Goal: Task Accomplishment & Management: Complete application form

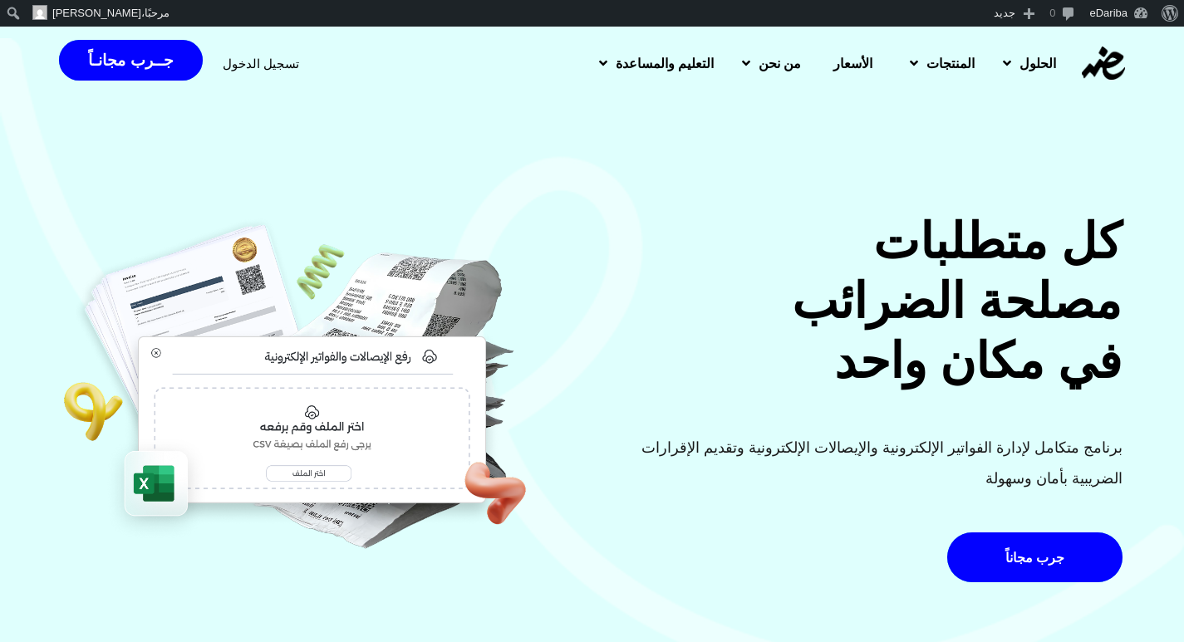
click at [266, 61] on span "تسجيل الدخول" at bounding box center [261, 63] width 76 height 12
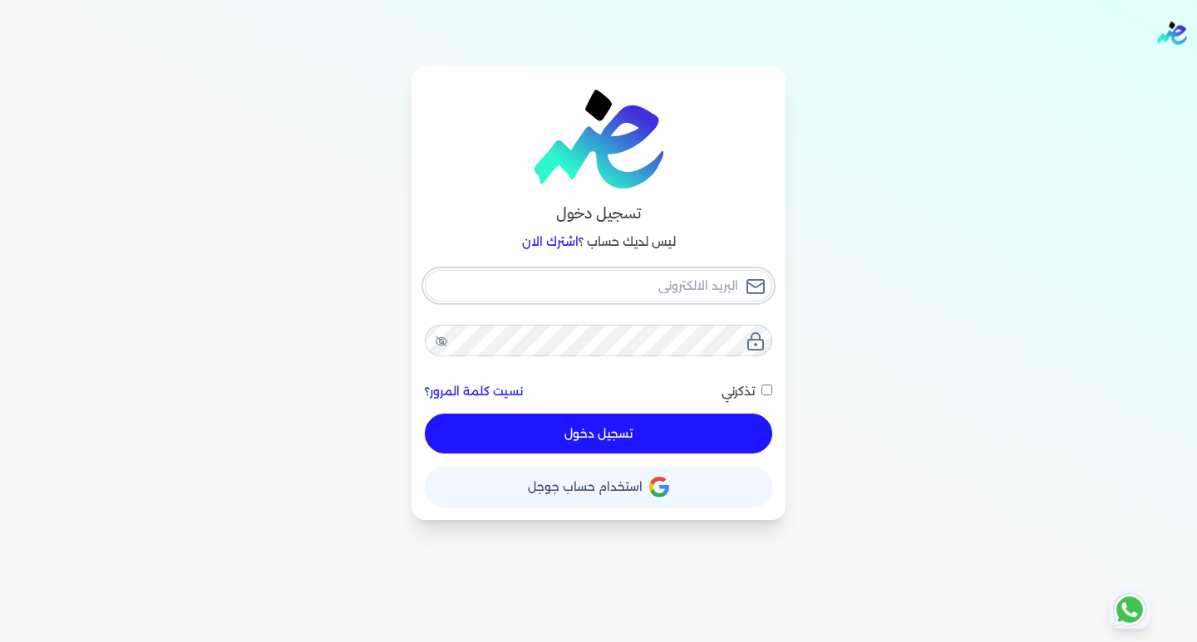
type input "[EMAIL_ADDRESS][DOMAIN_NAME]"
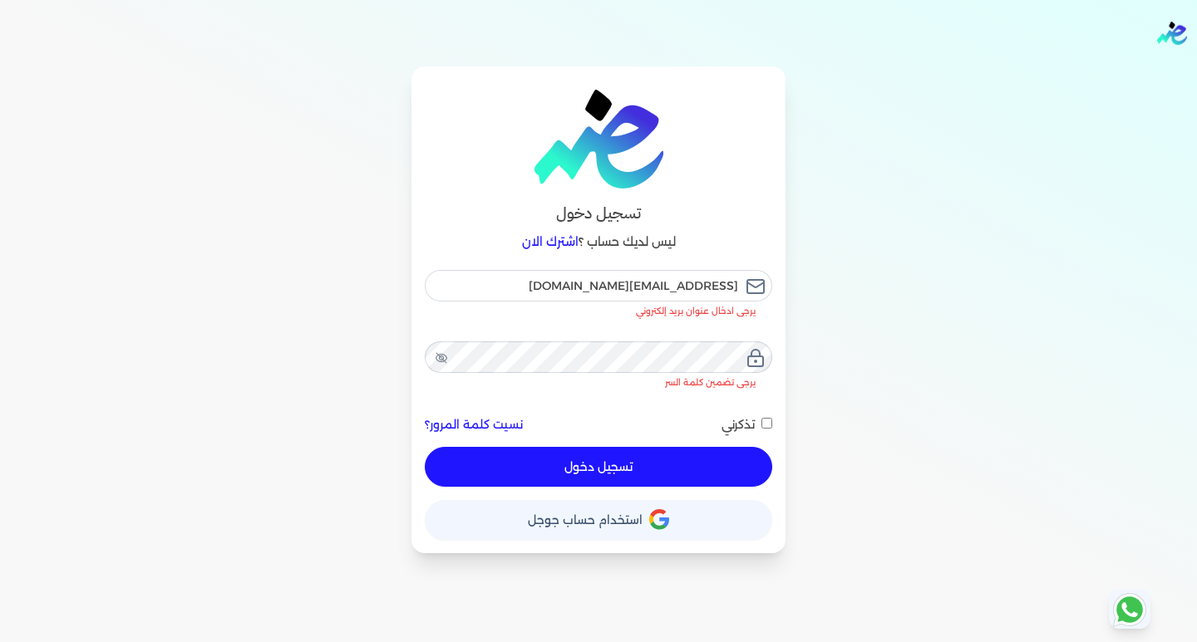
click at [644, 428] on div "[EMAIL_ADDRESS][DOMAIN_NAME] يرجى ادخال عنوان بريد إلكتروني يرجى تضمين كلمة الس…" at bounding box center [598, 378] width 347 height 217
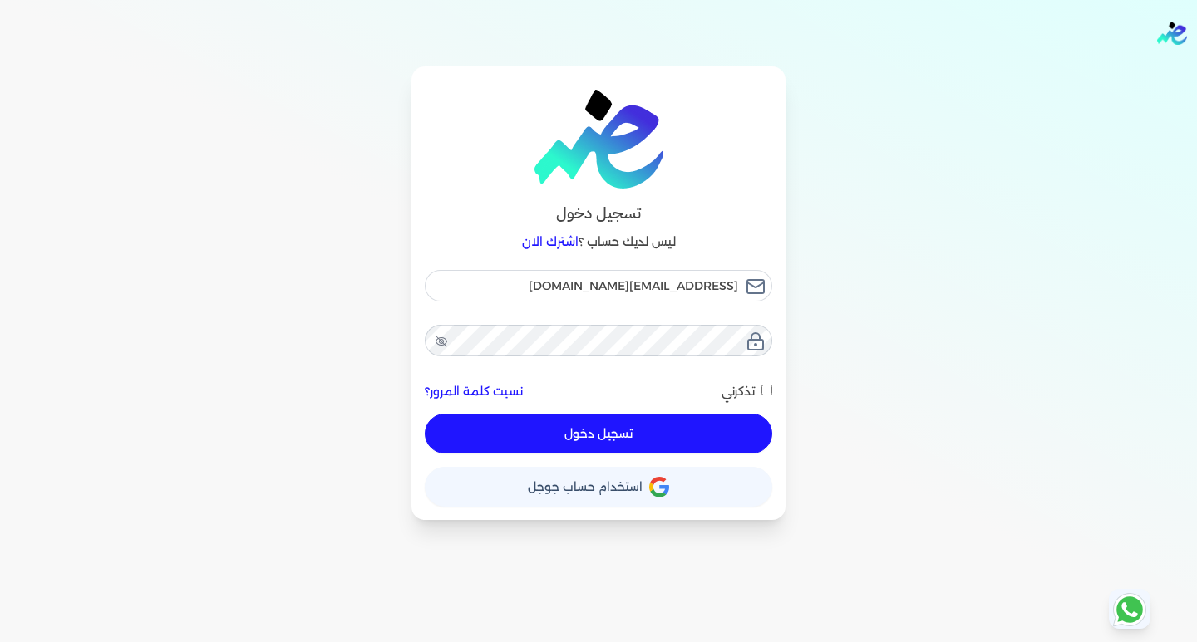
click at [574, 426] on button "تسجيل دخول" at bounding box center [598, 434] width 347 height 40
checkbox input "false"
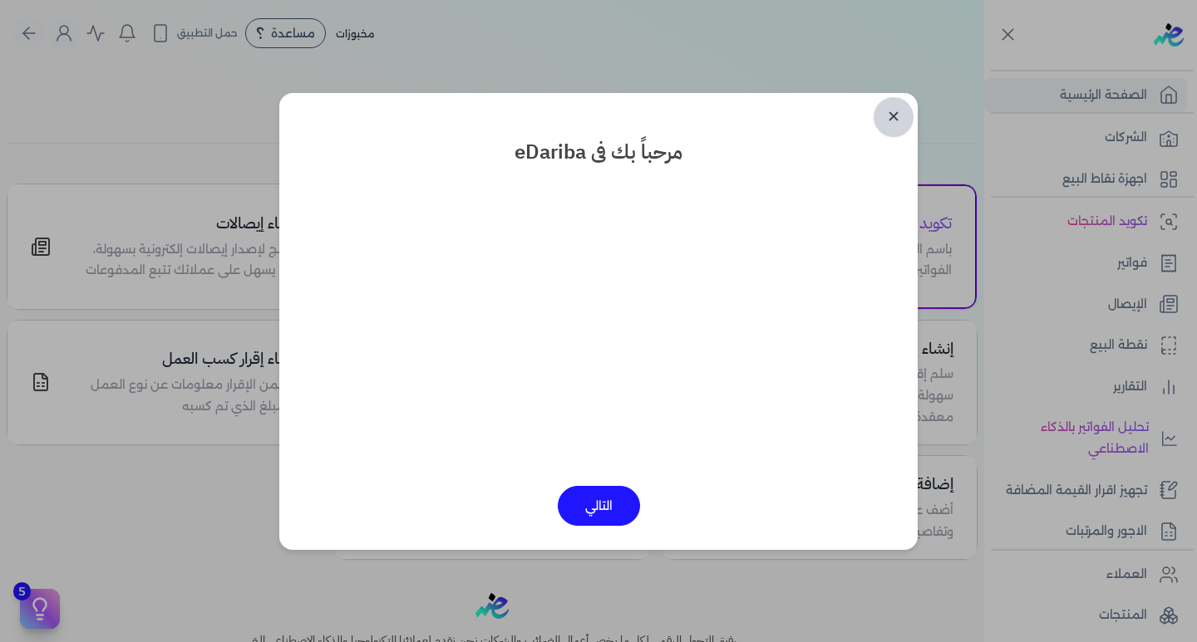
click at [890, 113] on link "✕" at bounding box center [893, 117] width 40 height 40
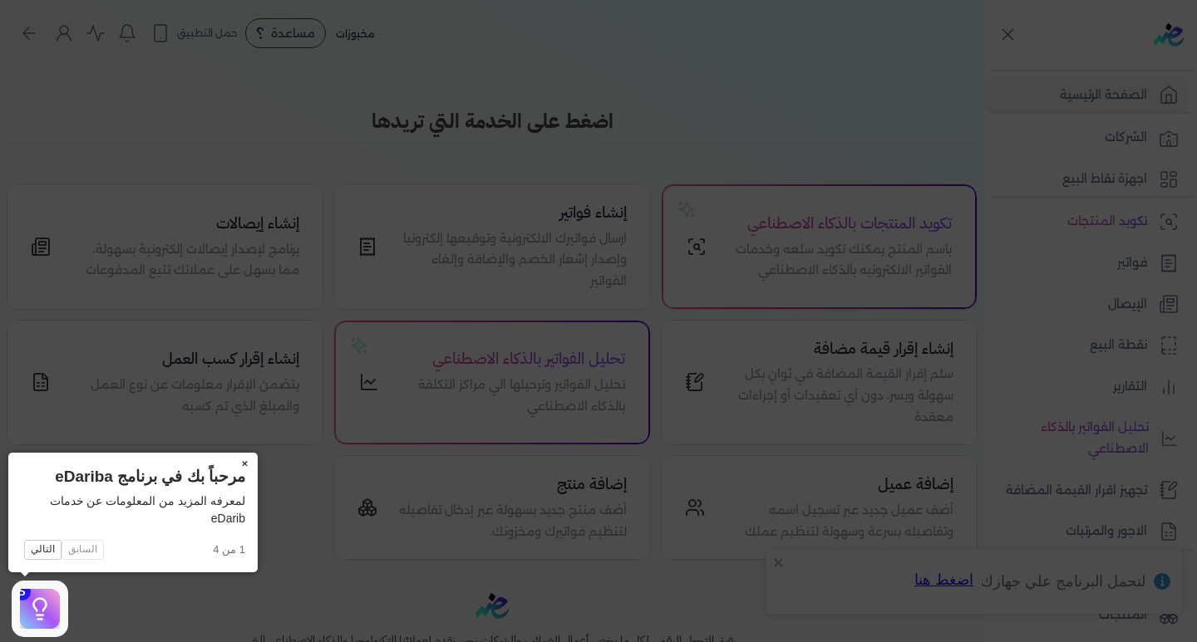
click at [245, 465] on button "×" at bounding box center [244, 464] width 27 height 23
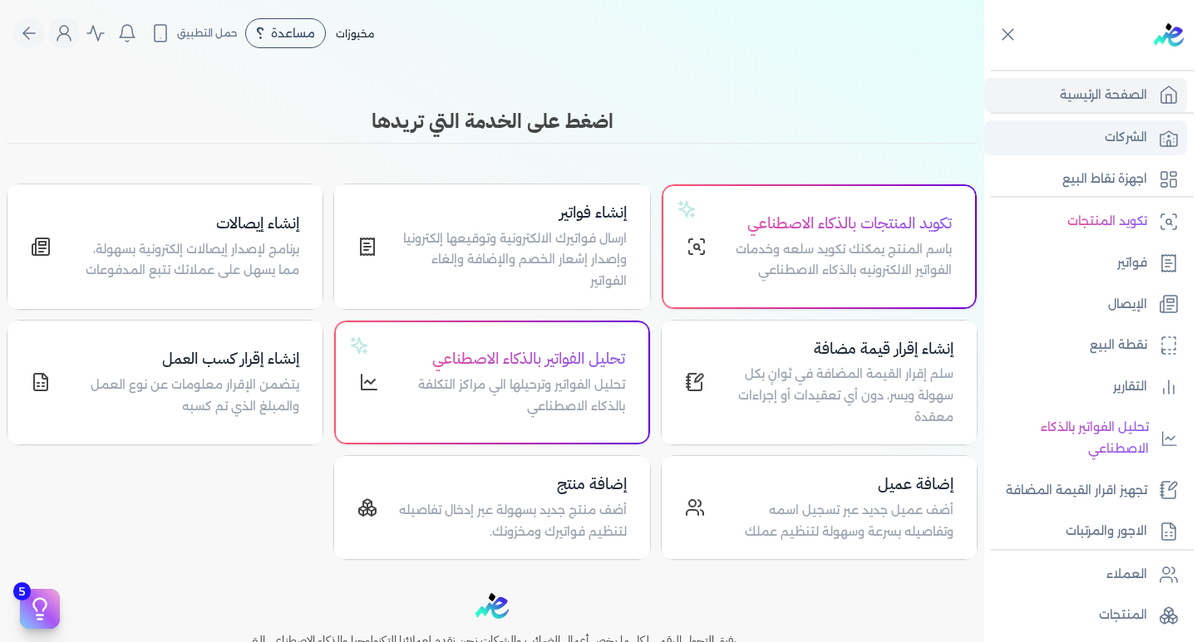
click at [1164, 132] on icon at bounding box center [1169, 138] width 20 height 20
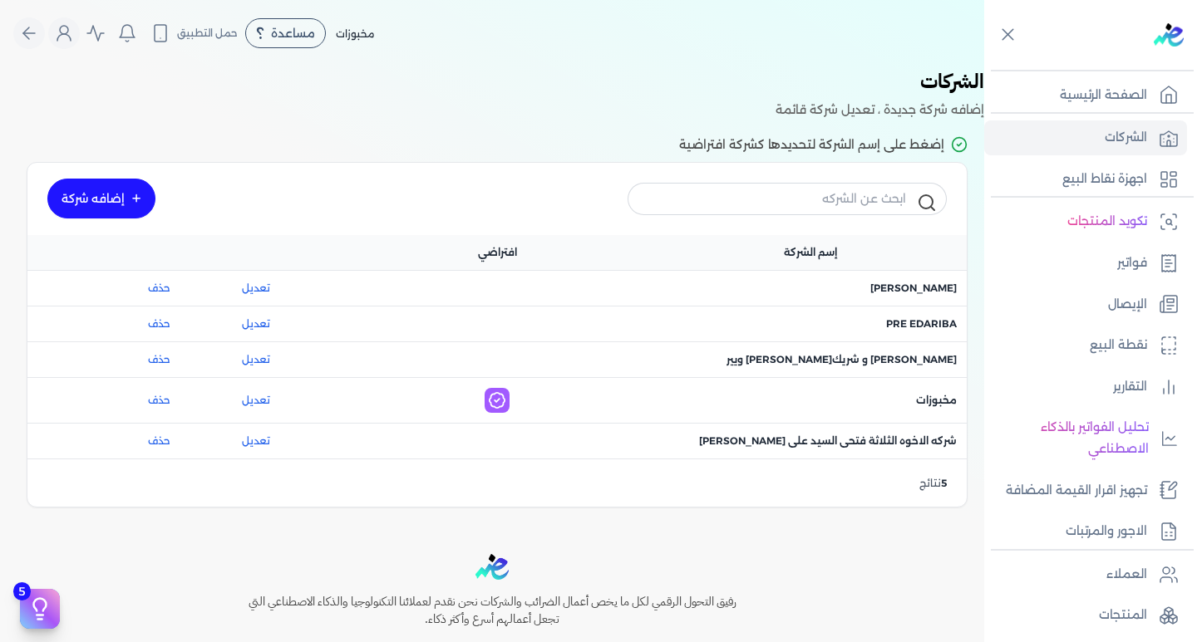
click at [106, 185] on link "إضافه شركة" at bounding box center [101, 199] width 108 height 40
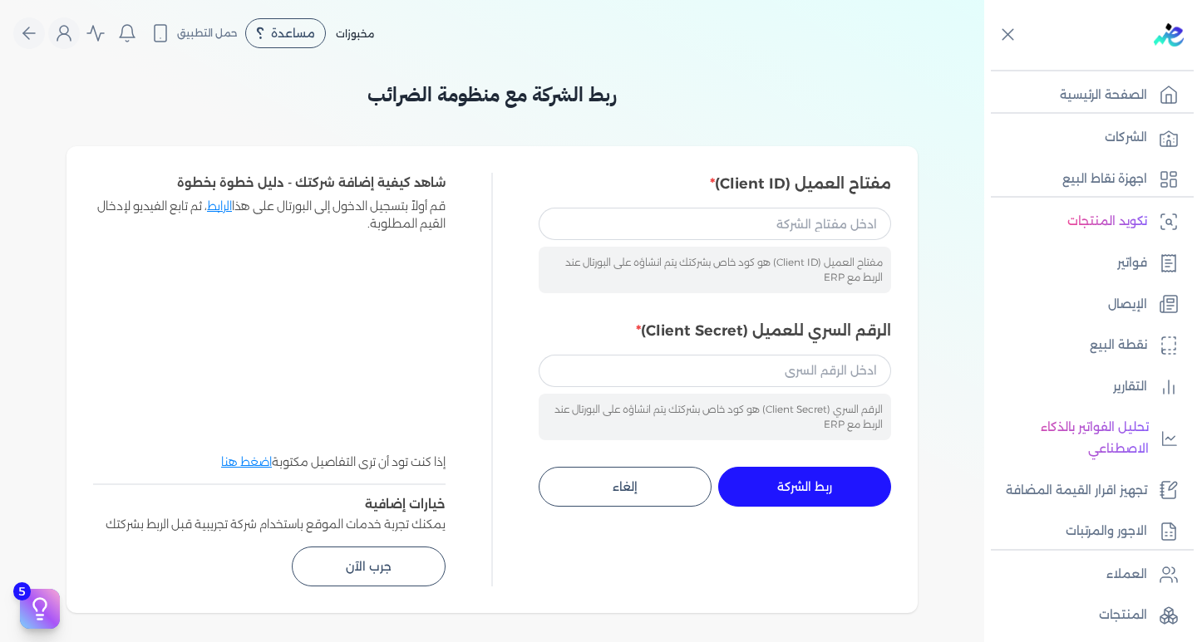
click at [219, 200] on link "الرابط" at bounding box center [219, 206] width 25 height 15
